Goal: Information Seeking & Learning: Learn about a topic

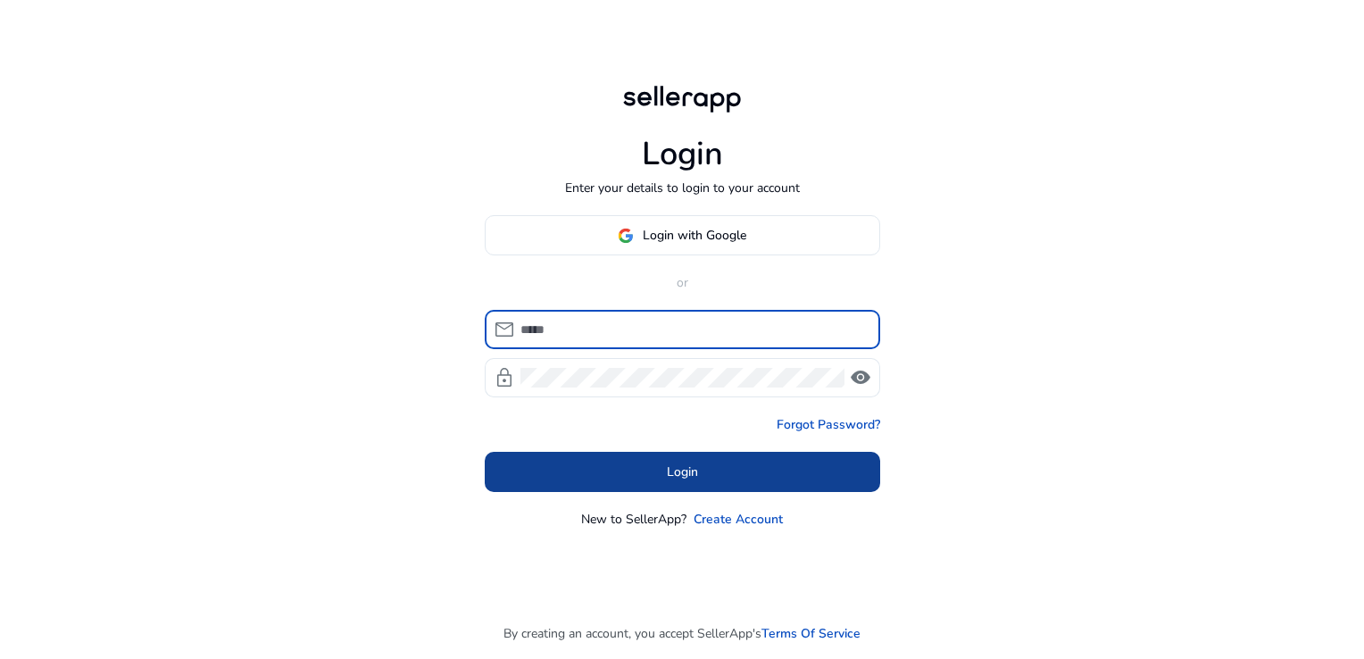
type input "**********"
click at [569, 478] on span at bounding box center [682, 472] width 395 height 43
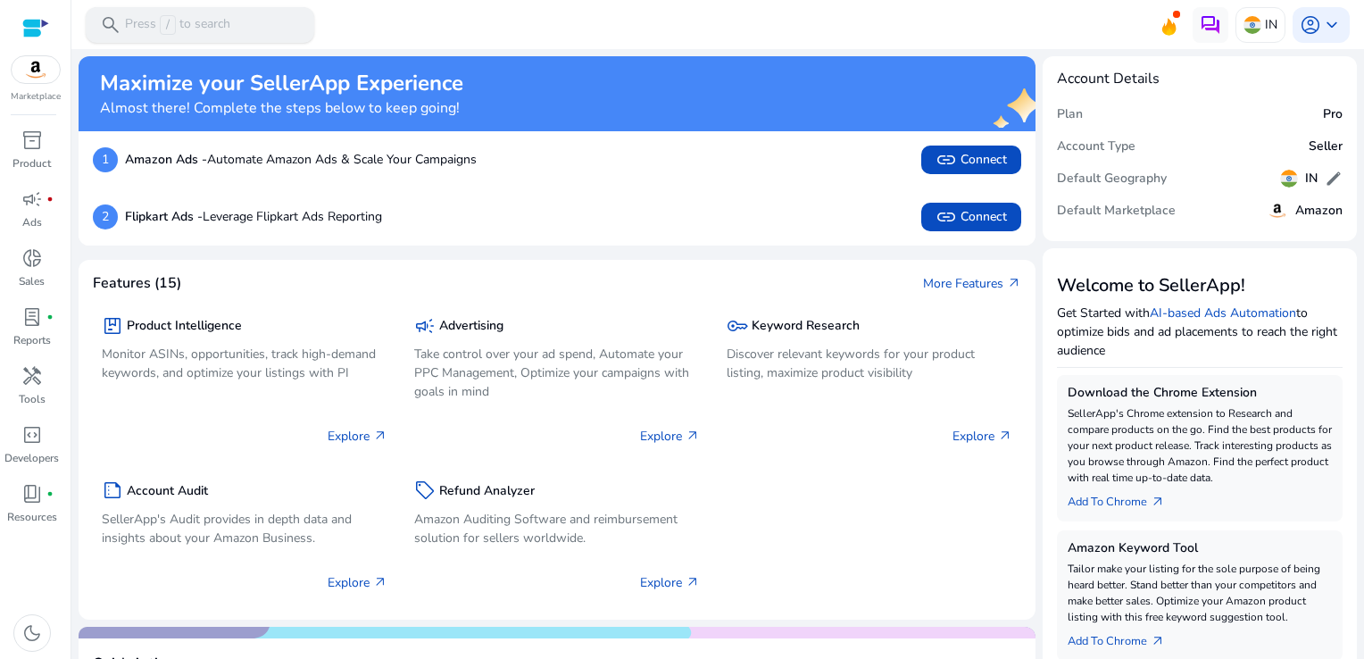
click at [137, 27] on p "Press / to search" at bounding box center [177, 25] width 105 height 20
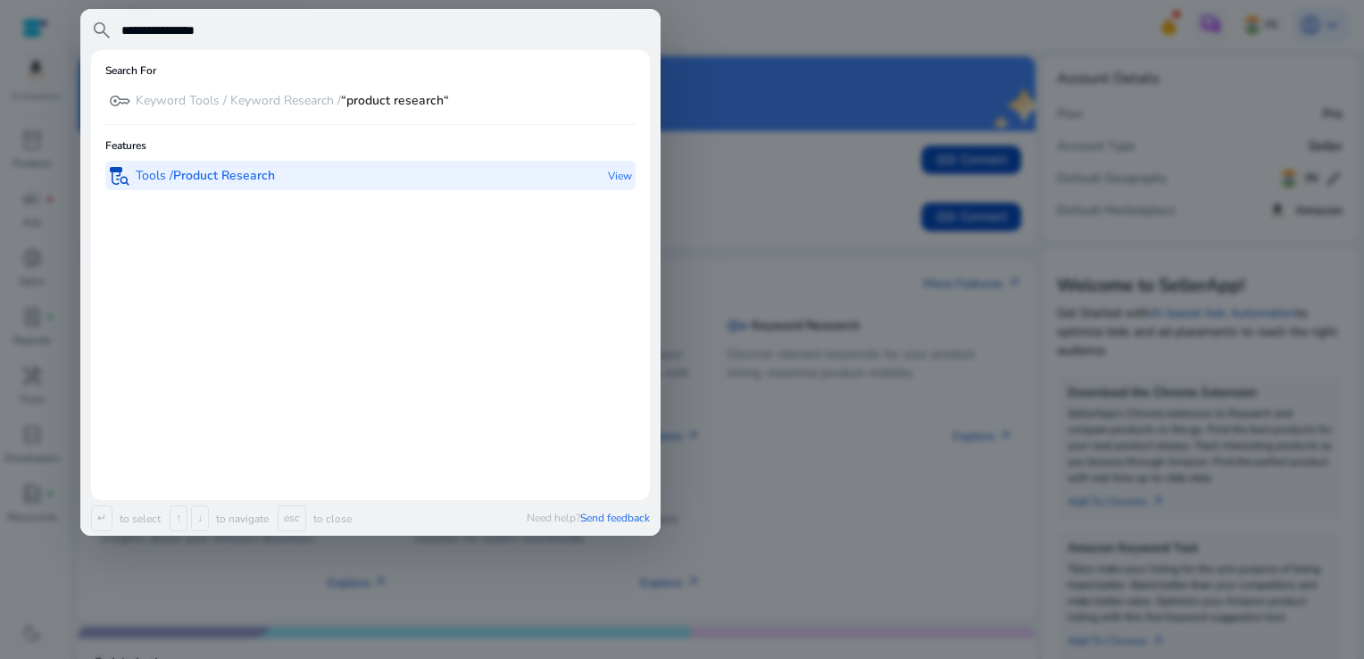
type input "**********"
click at [175, 168] on p "Tools / Product Research" at bounding box center [205, 176] width 139 height 18
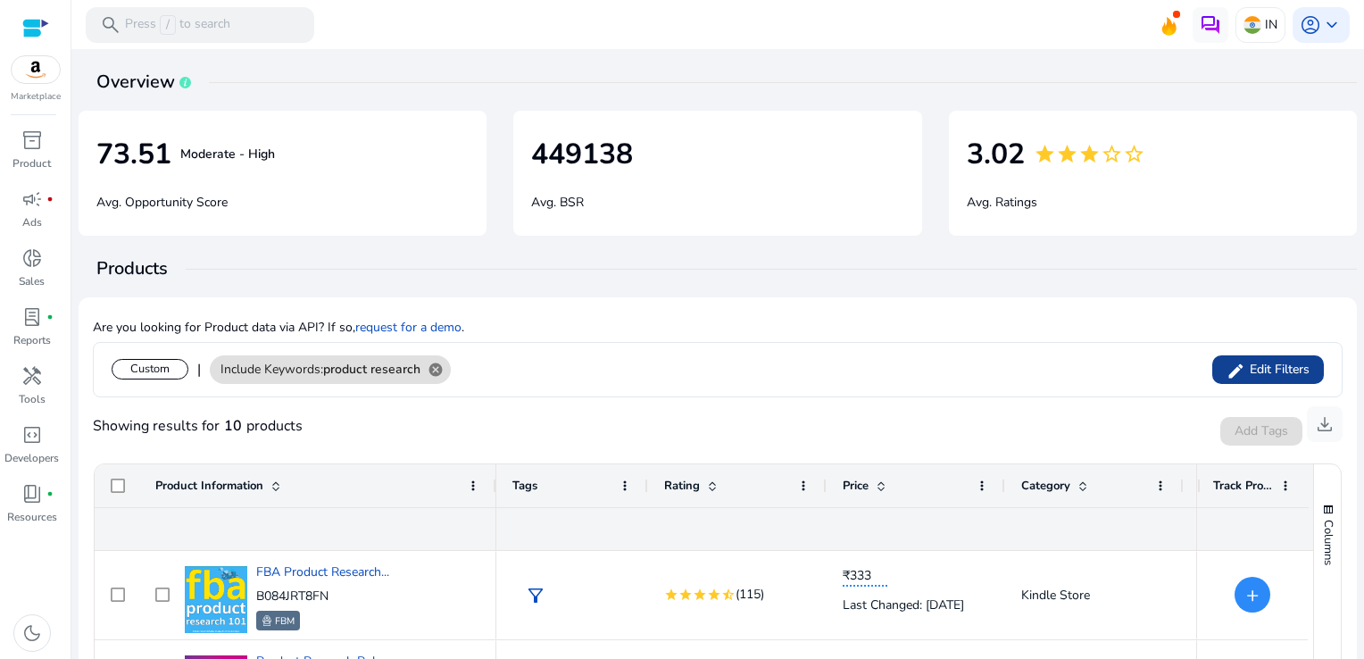
click at [1245, 362] on span "Edit Filters" at bounding box center [1277, 370] width 64 height 18
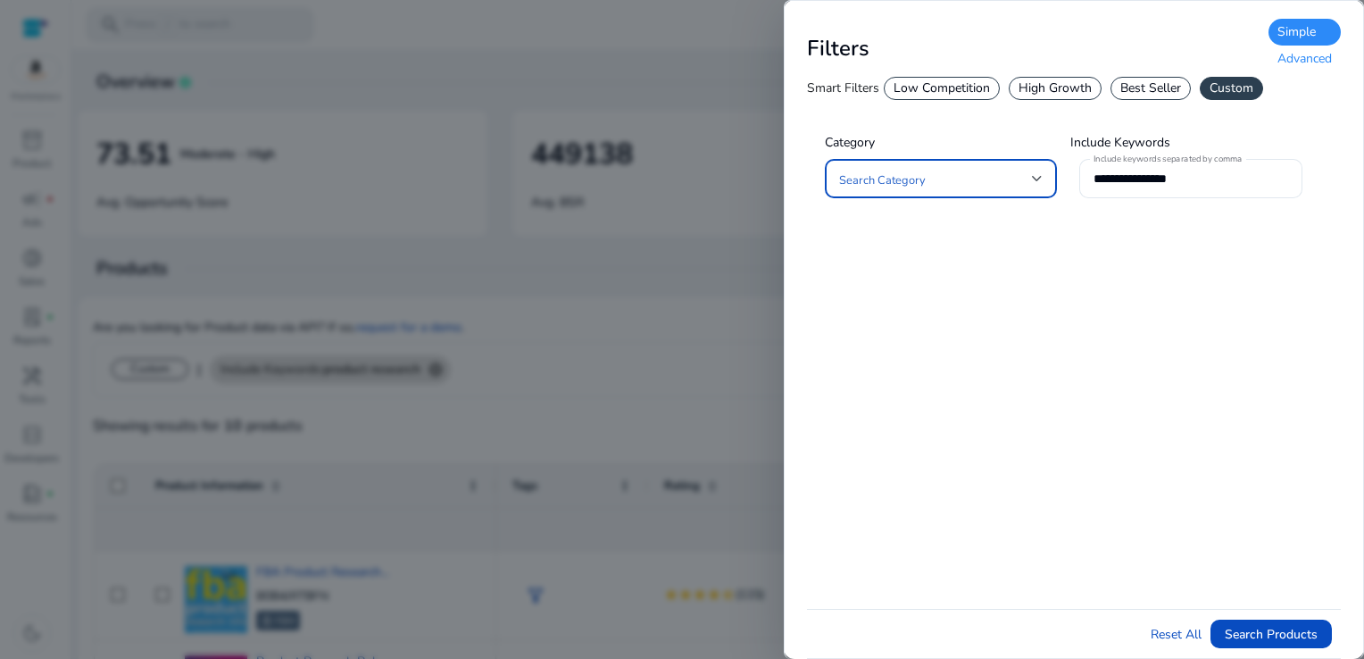
click at [1041, 179] on div at bounding box center [1037, 178] width 11 height 7
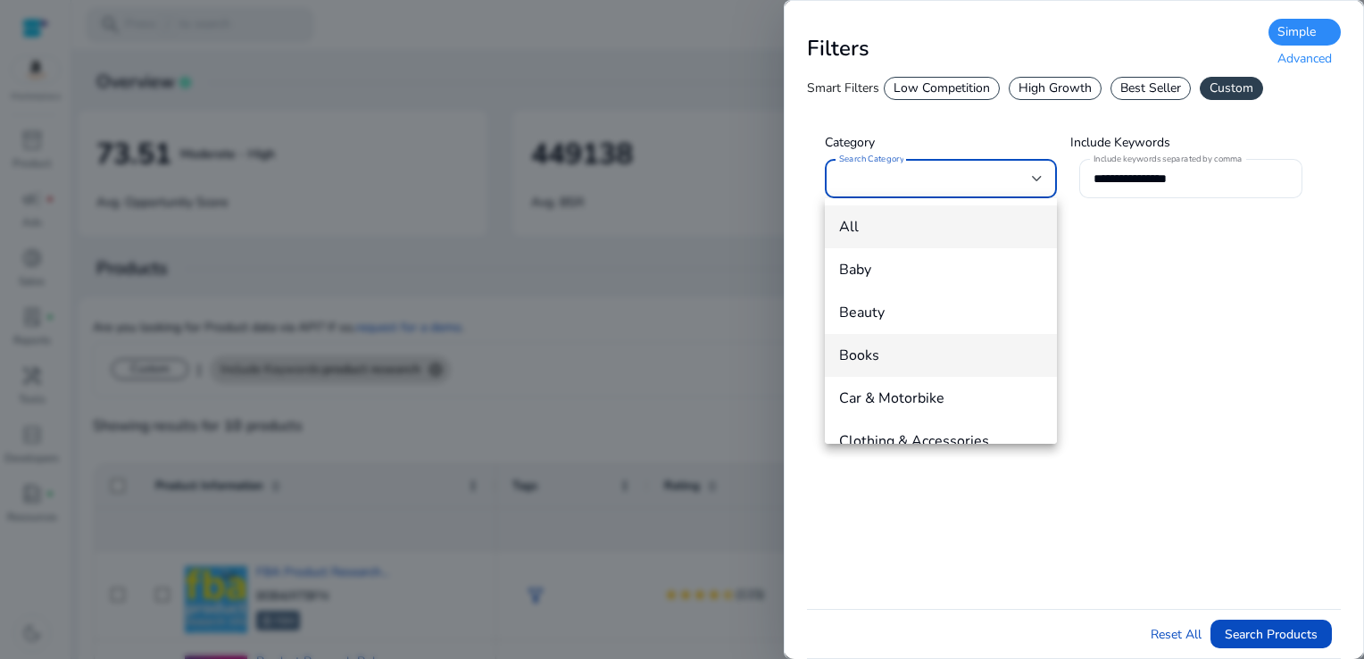
click at [888, 349] on span "Books" at bounding box center [941, 355] width 204 height 20
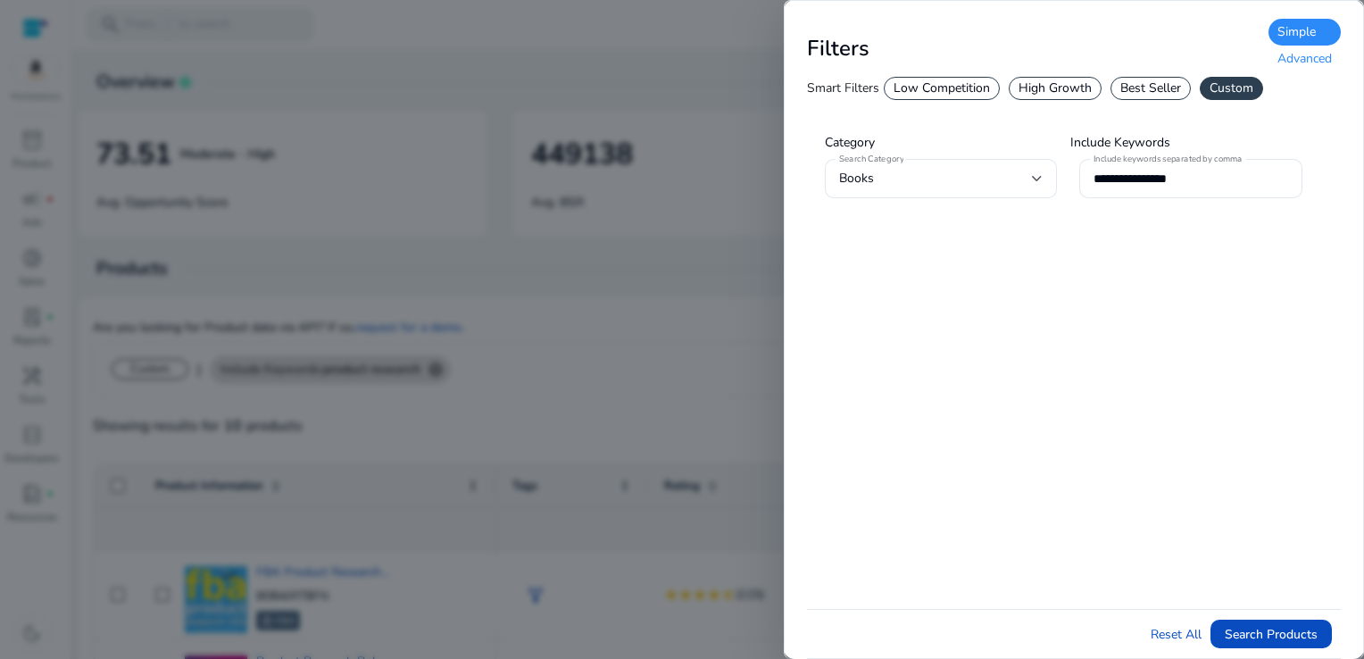
click at [1307, 63] on div "Advanced" at bounding box center [1304, 59] width 72 height 27
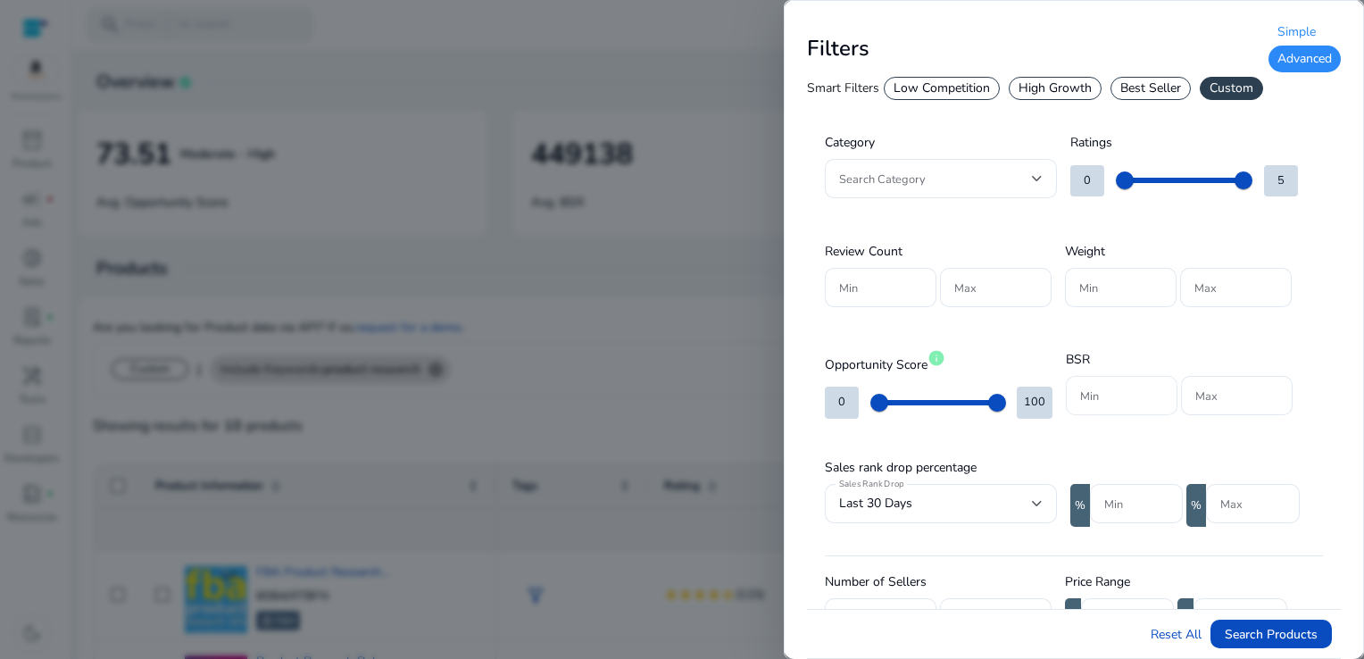
click at [1109, 398] on input "Min" at bounding box center [1121, 396] width 83 height 20
click at [1215, 395] on input "Max" at bounding box center [1236, 396] width 83 height 20
click at [1142, 390] on input "*****" at bounding box center [1121, 396] width 83 height 20
type input "*"
type input "*****"
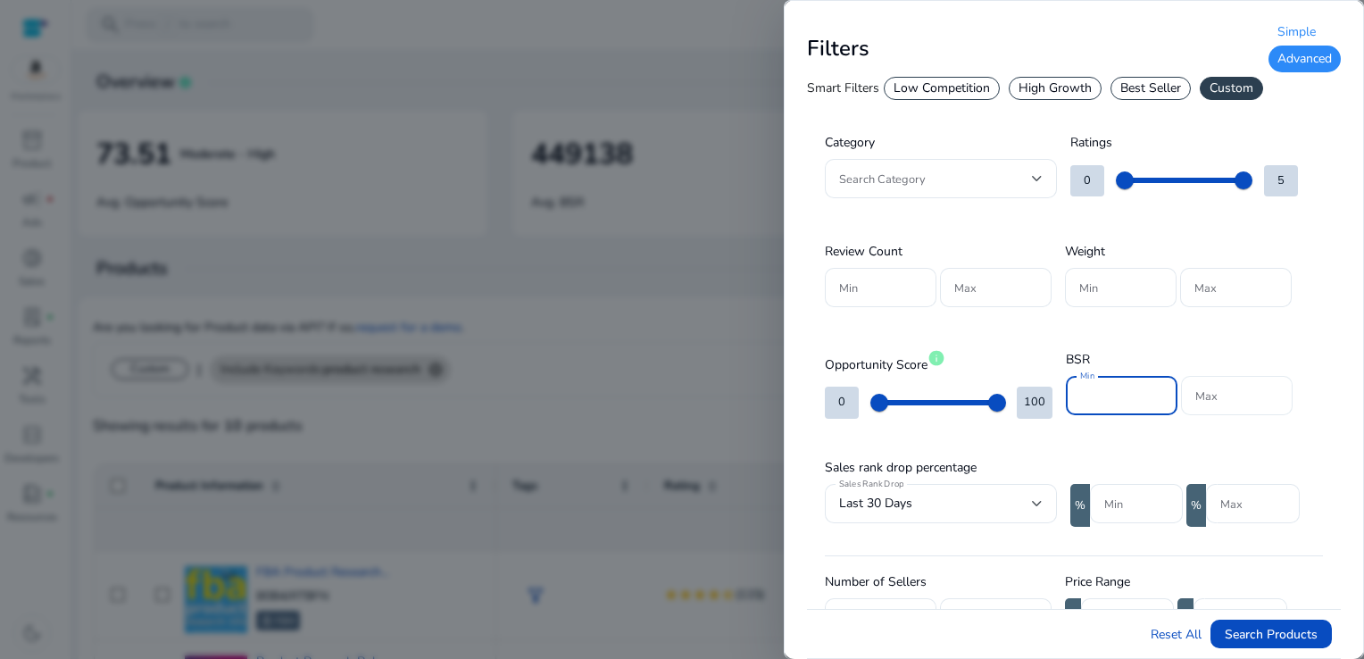
click at [1207, 403] on input "Max" at bounding box center [1236, 396] width 83 height 20
type input "*****"
click at [1040, 180] on div at bounding box center [1037, 178] width 11 height 7
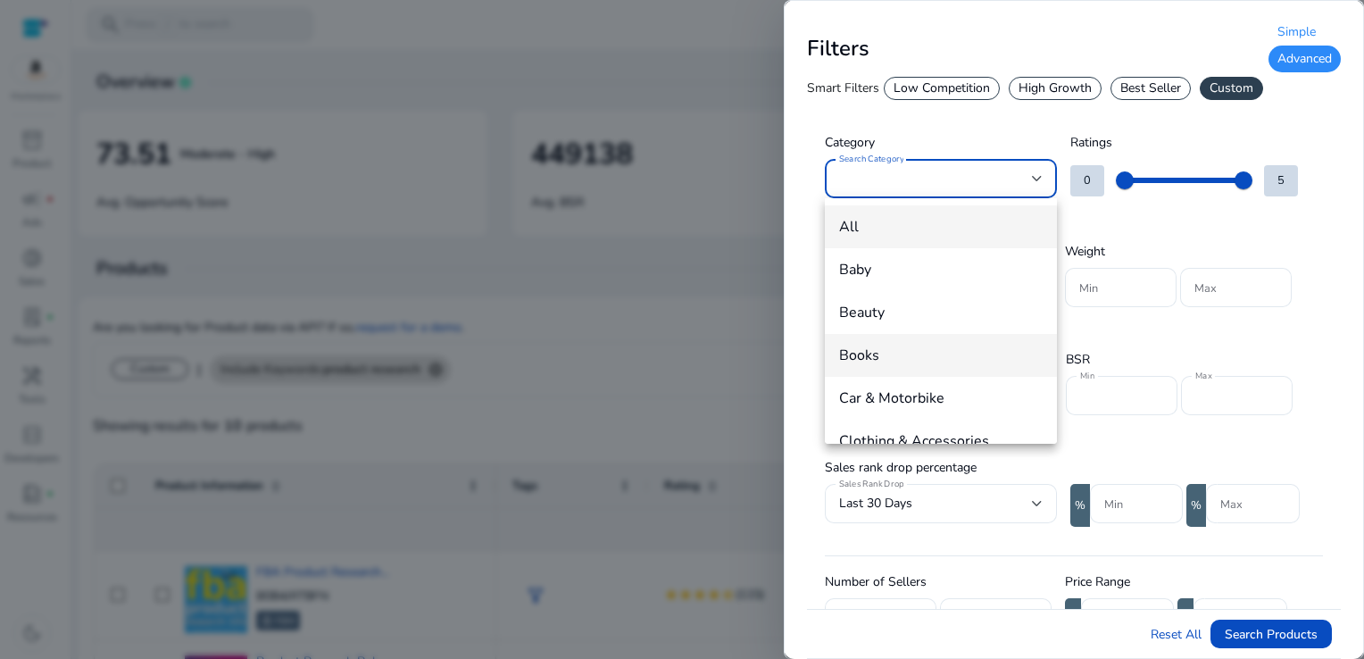
click at [902, 352] on span "Books" at bounding box center [941, 355] width 204 height 20
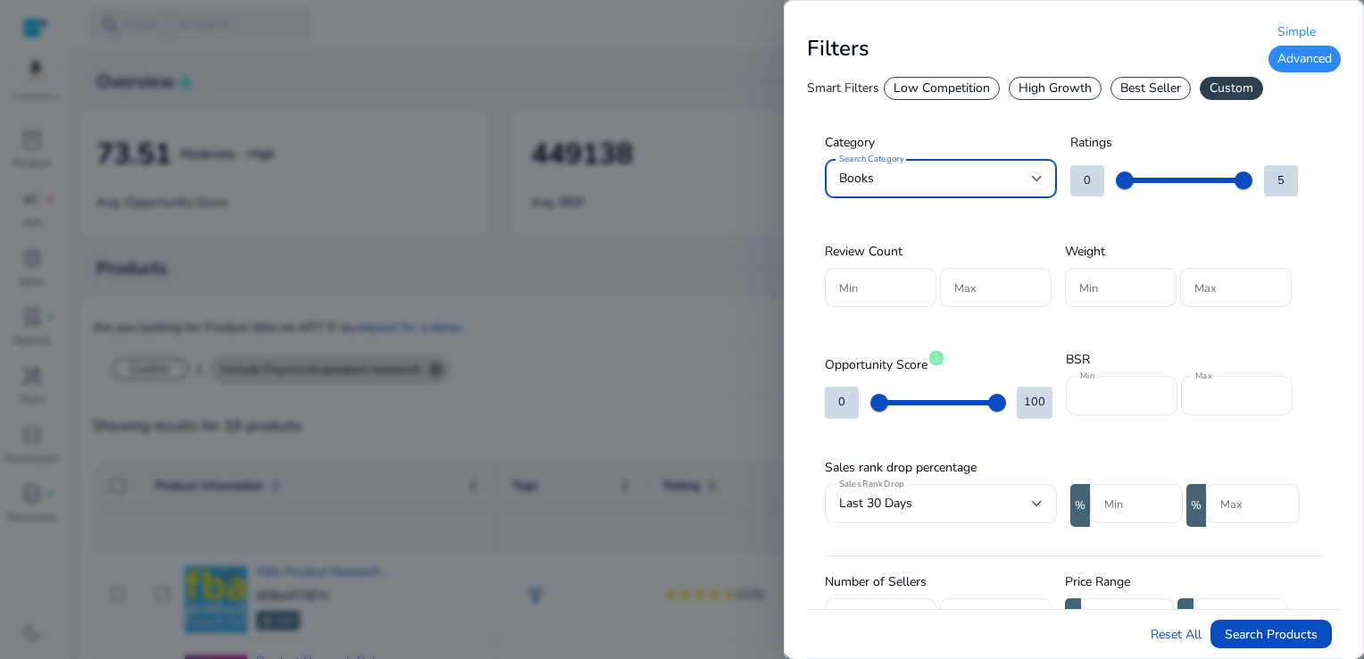
scroll to position [357, 0]
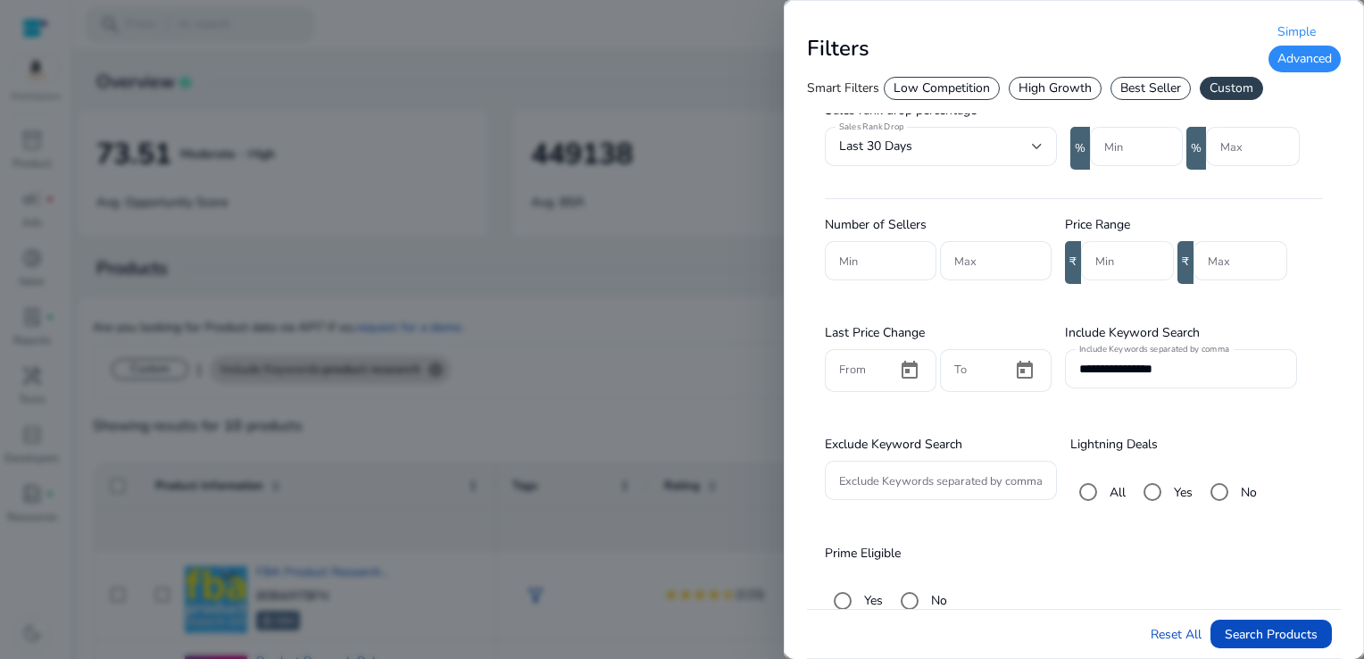
click at [1106, 261] on input "Min" at bounding box center [1127, 261] width 64 height 20
type input "***"
click at [1178, 364] on input "**********" at bounding box center [1181, 369] width 204 height 20
type input "*"
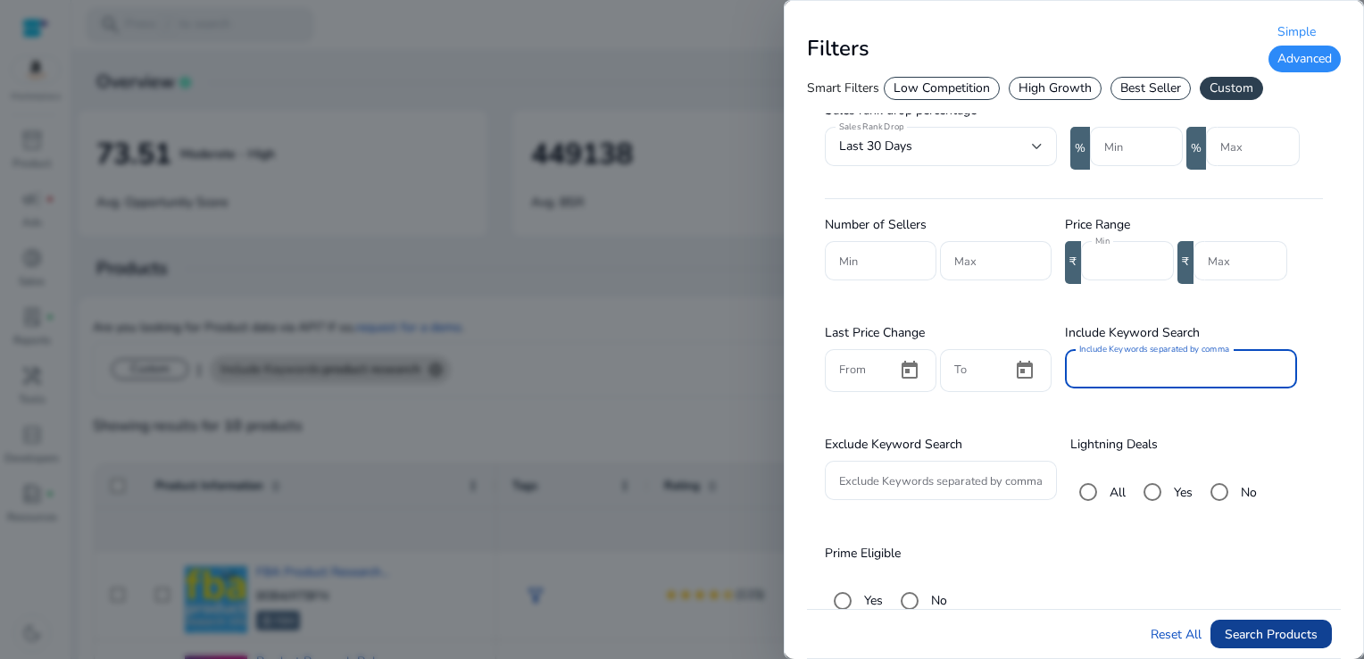
click at [1289, 635] on span "Search Products" at bounding box center [1271, 634] width 93 height 19
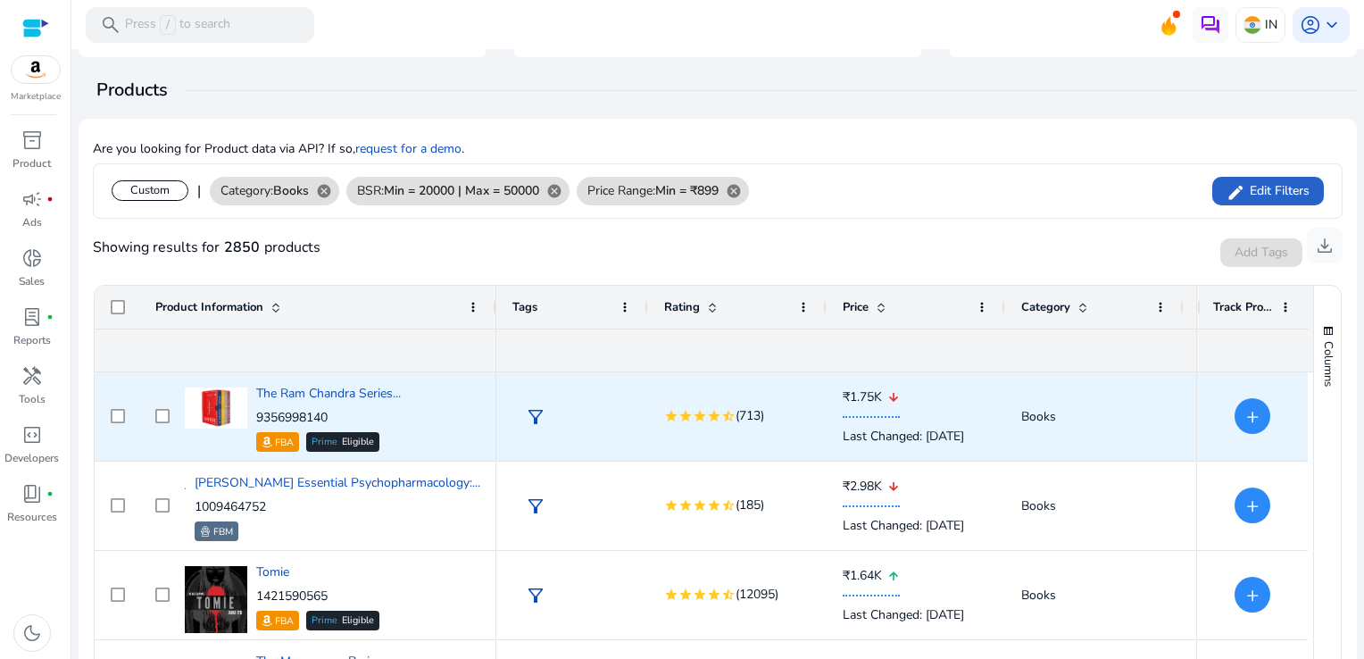
scroll to position [0, 0]
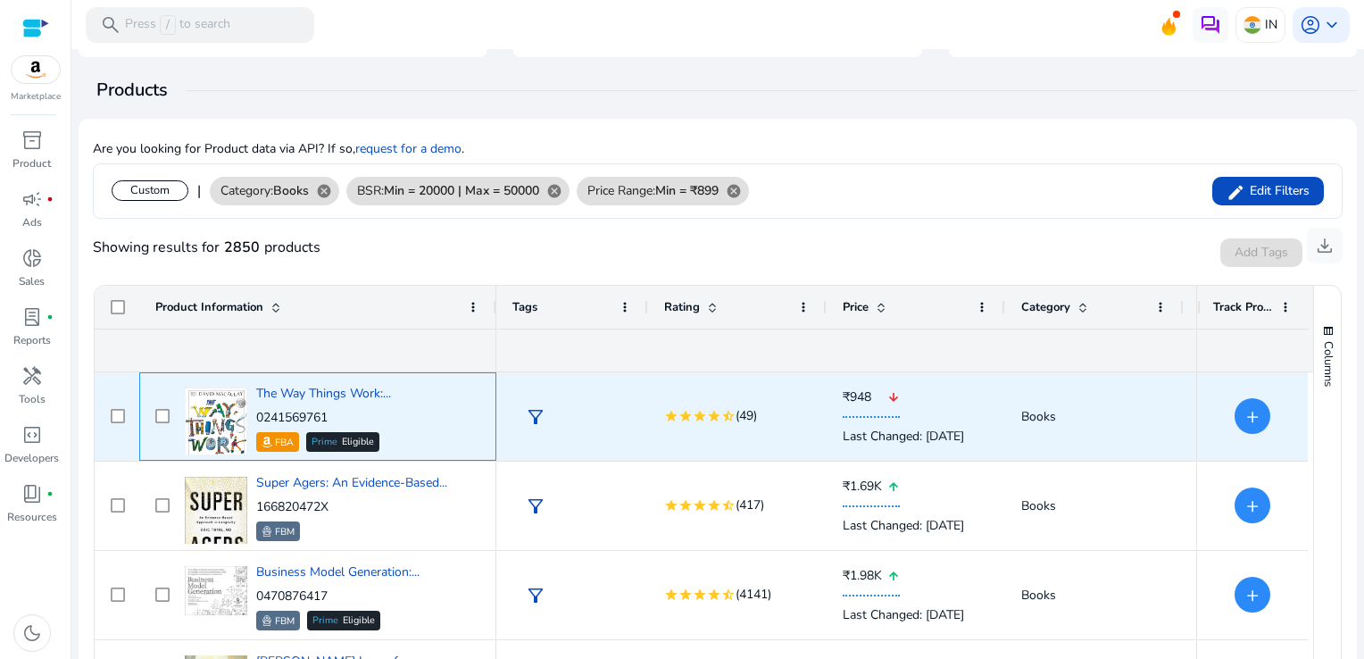
drag, startPoint x: 333, startPoint y: 420, endPoint x: 254, endPoint y: 420, distance: 78.5
click at [254, 420] on div "The Way Things Work:... 0241569761 FBA Prime Eligible" at bounding box center [330, 416] width 300 height 76
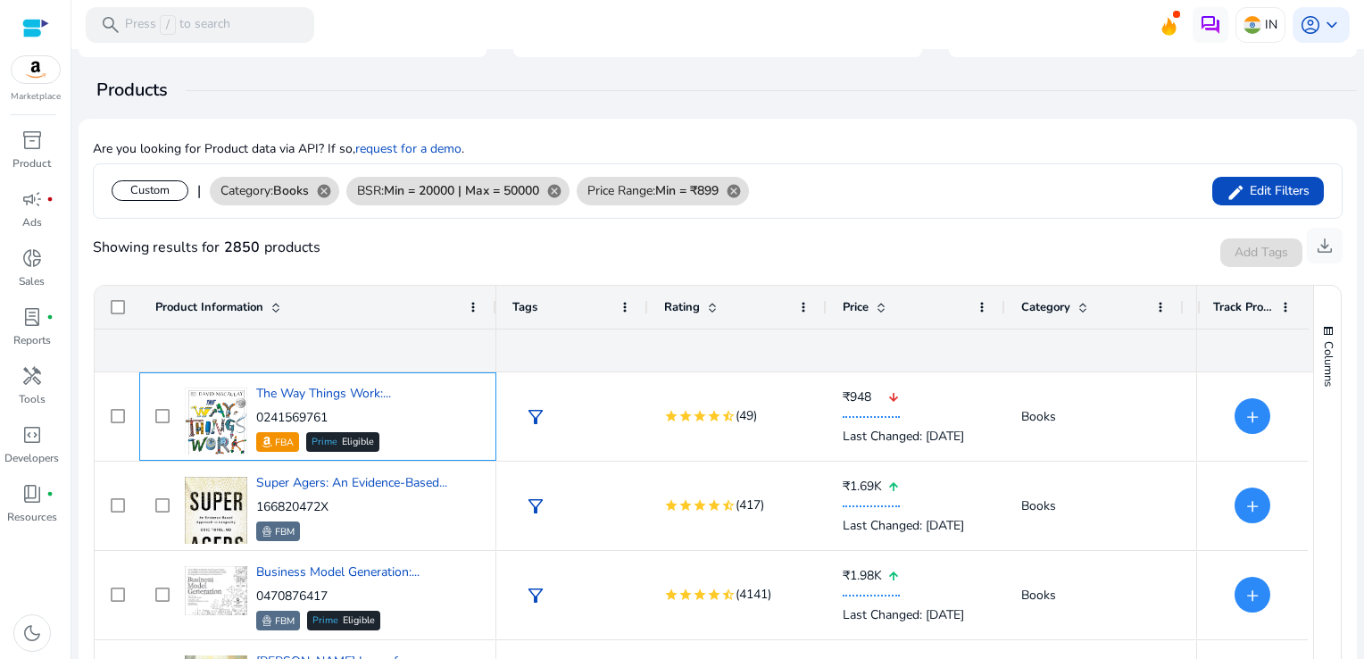
copy p "0241569761"
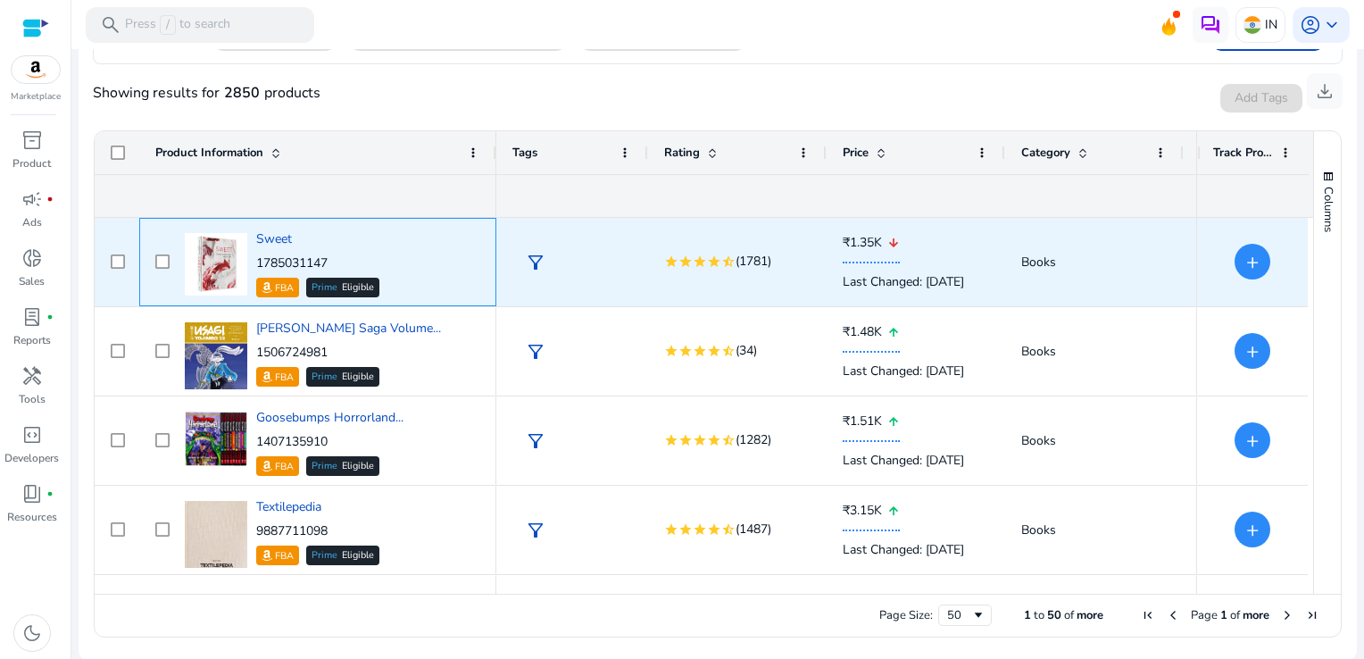
drag, startPoint x: 337, startPoint y: 260, endPoint x: 256, endPoint y: 261, distance: 81.2
click at [256, 261] on p "1785031147" at bounding box center [317, 263] width 123 height 18
copy p "1785031147"
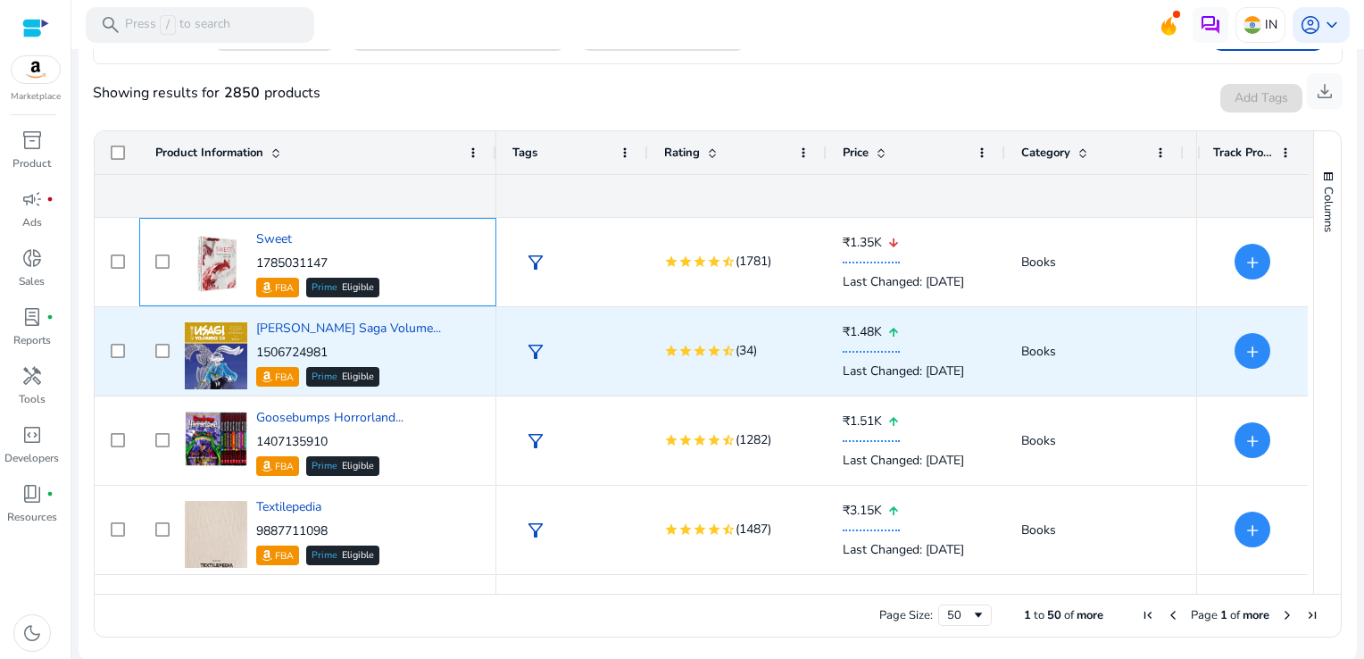
scroll to position [2767, 0]
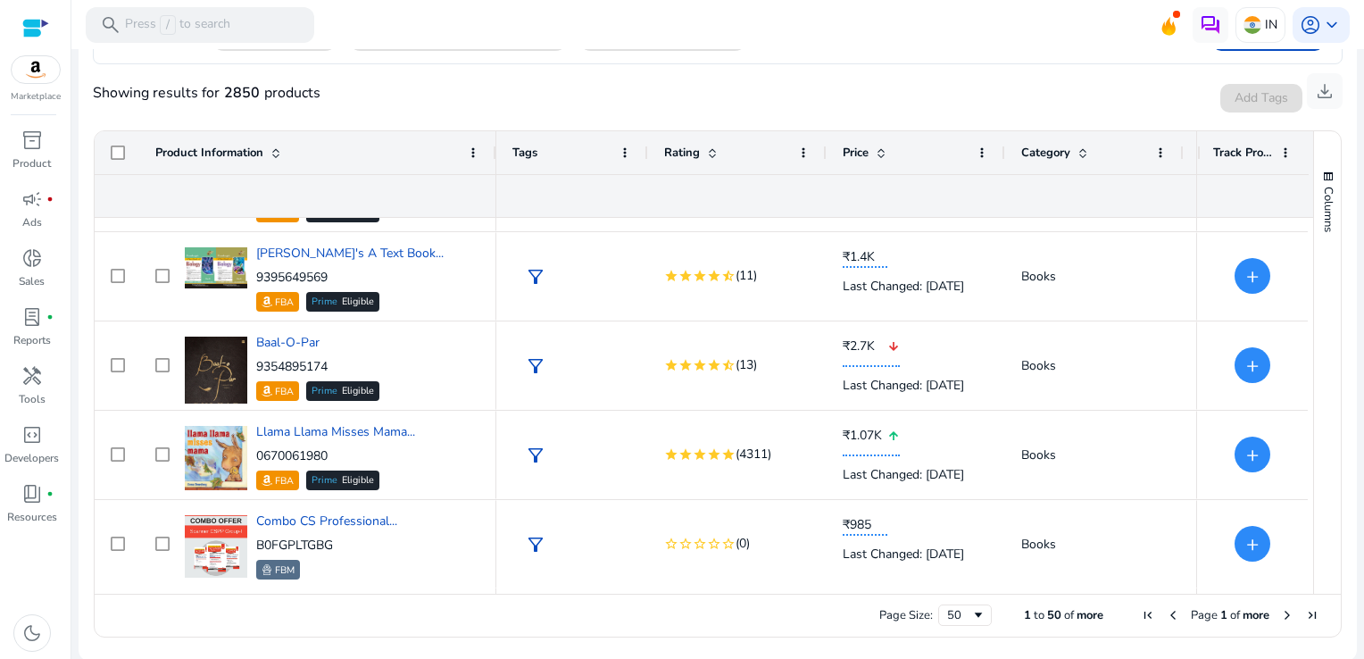
click at [1282, 611] on span "Next Page" at bounding box center [1287, 615] width 14 height 14
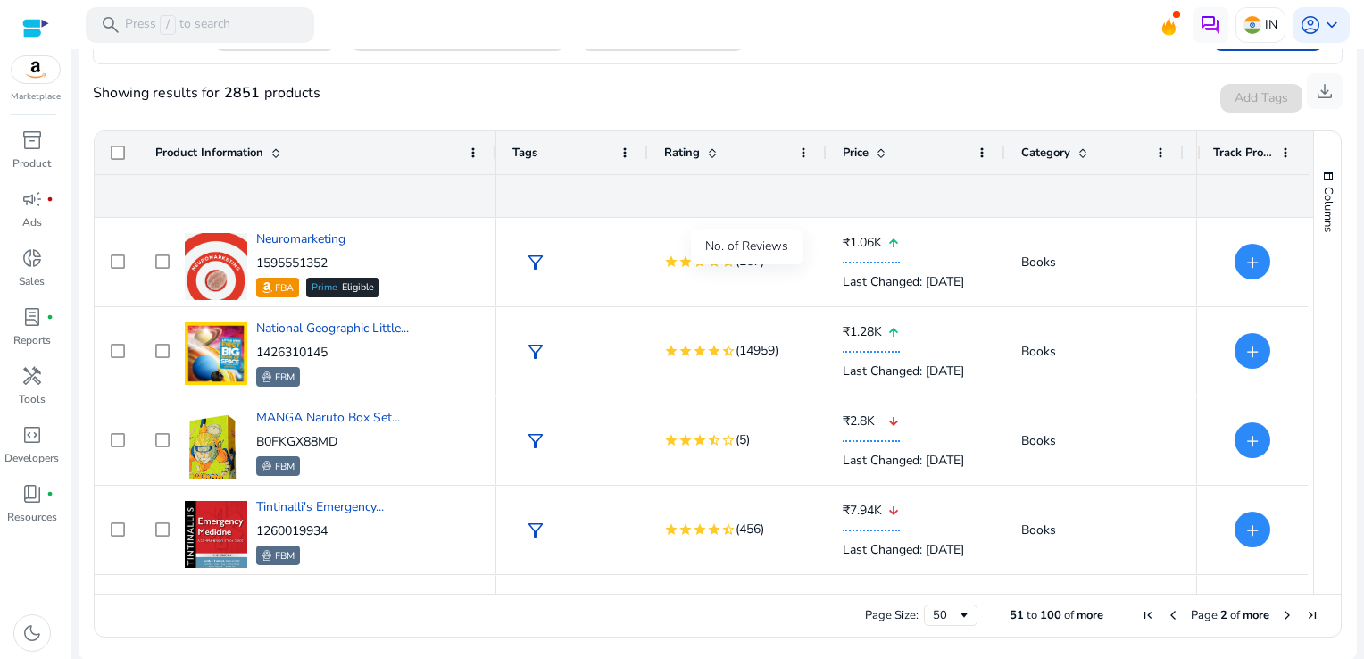
scroll to position [357, 0]
click at [1280, 615] on span "Next Page" at bounding box center [1287, 615] width 14 height 14
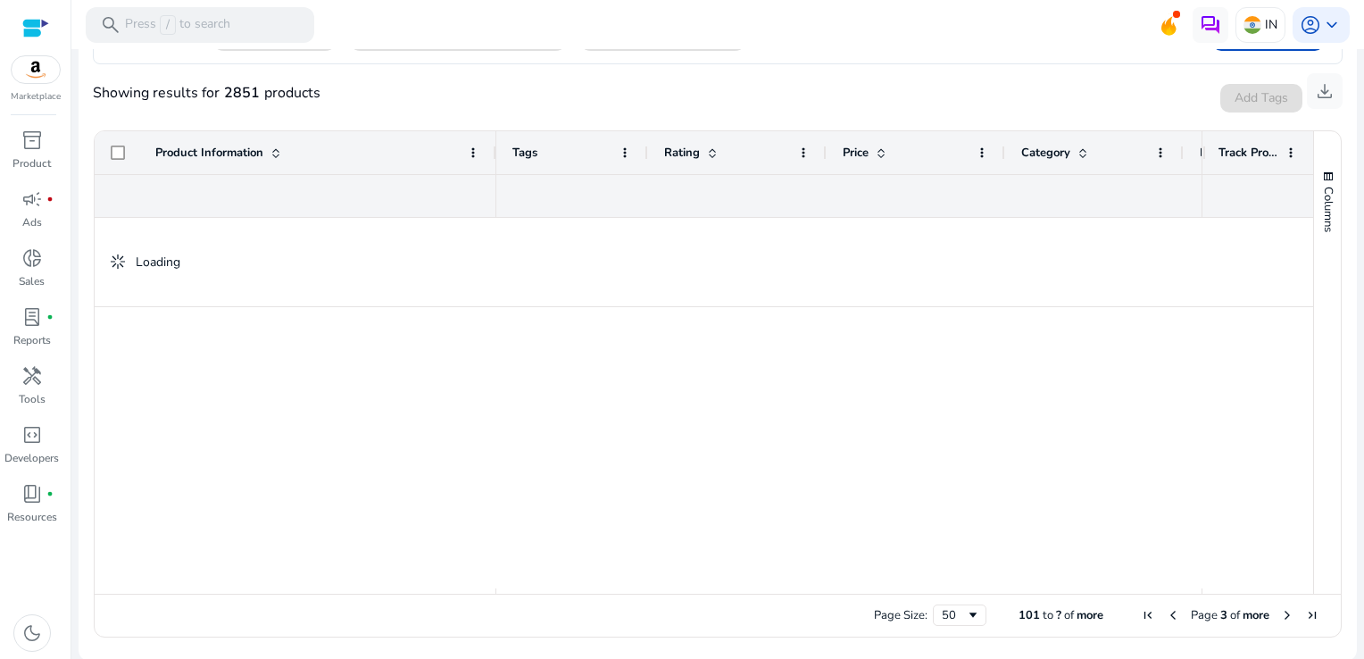
scroll to position [0, 0]
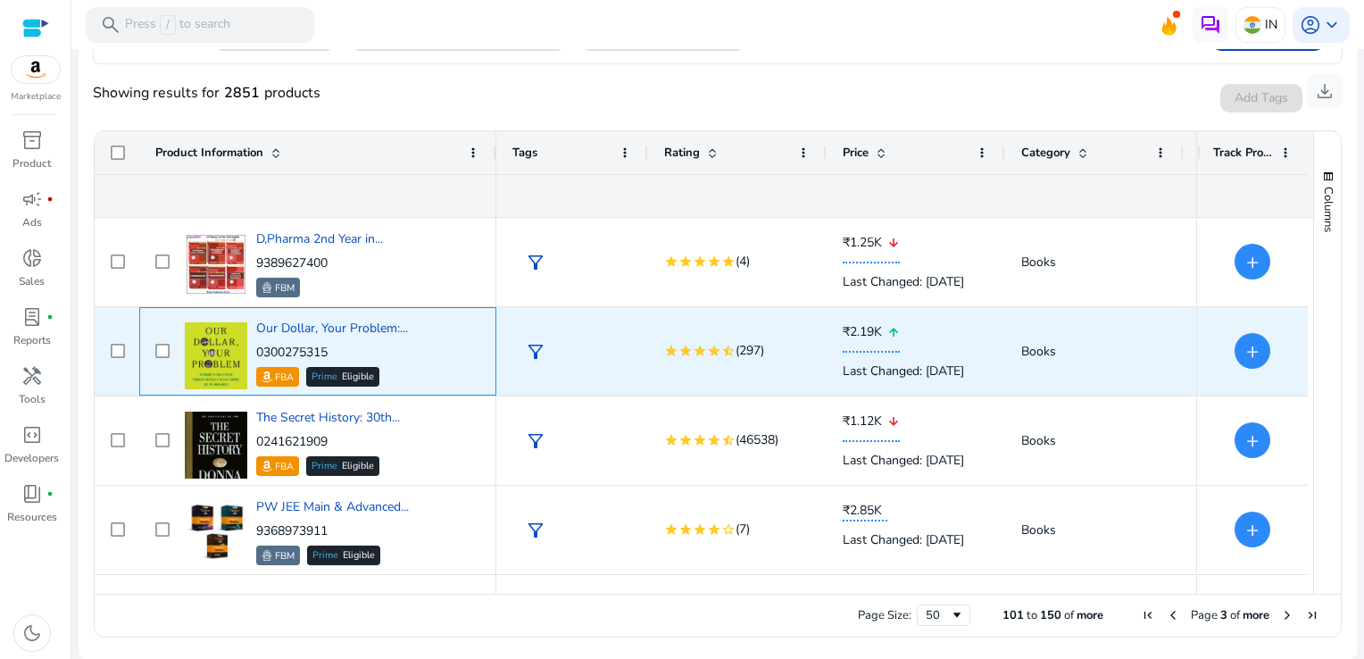
drag, startPoint x: 337, startPoint y: 352, endPoint x: 257, endPoint y: 347, distance: 80.5
click at [257, 347] on p "0300275315" at bounding box center [332, 353] width 152 height 18
copy p "0300275315"
